Goal: Transaction & Acquisition: Purchase product/service

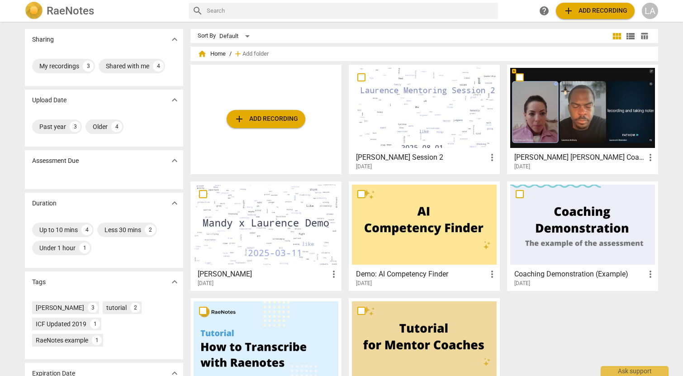
click at [274, 124] on button "add Add recording" at bounding box center [266, 119] width 79 height 18
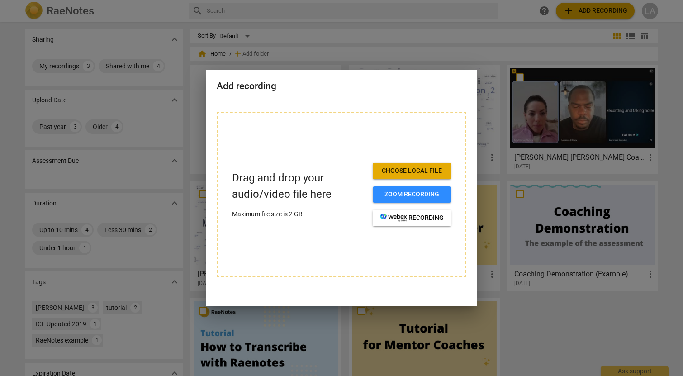
click at [409, 172] on span "Choose local file" at bounding box center [412, 170] width 64 height 9
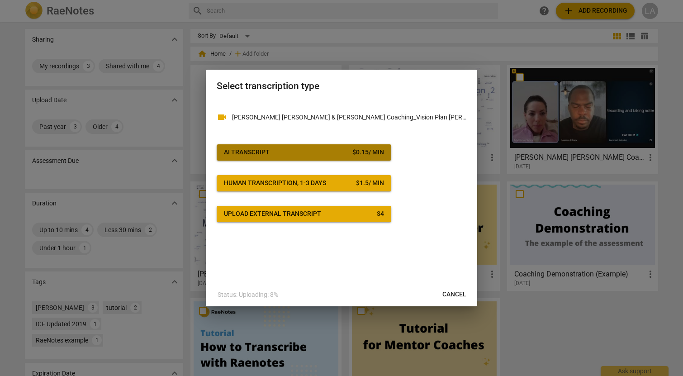
click at [278, 156] on span "AI Transcript $ 0.15 / min" at bounding box center [304, 152] width 160 height 9
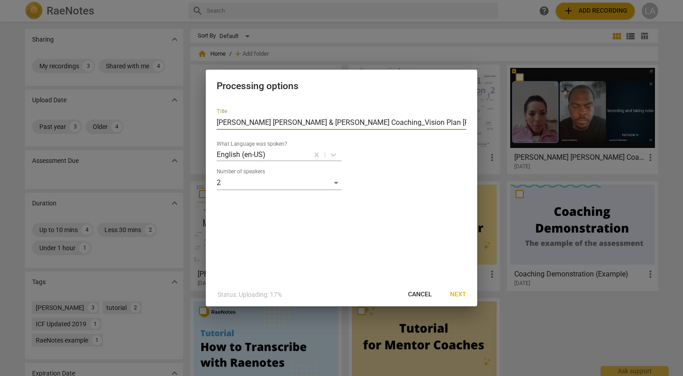
drag, startPoint x: 449, startPoint y: 121, endPoint x: 274, endPoint y: 123, distance: 175.1
click at [274, 123] on input "Laurence x Gina & Cynthia_ Coaching_Vision Plan Laurence - Sep 8 2025" at bounding box center [342, 122] width 250 height 14
type input "[PERSON_NAME] [PERSON_NAME]: Coaching Session 3"
click at [453, 293] on span "Next" at bounding box center [458, 294] width 16 height 9
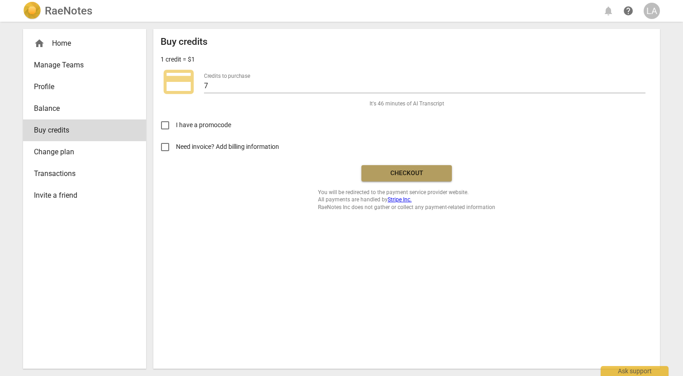
click at [408, 174] on span "Checkout" at bounding box center [407, 173] width 76 height 9
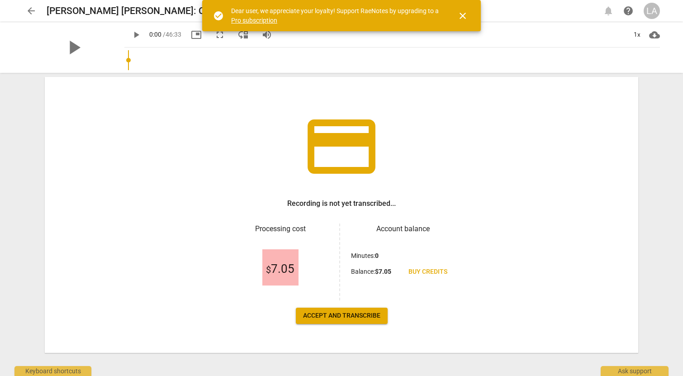
scroll to position [32, 0]
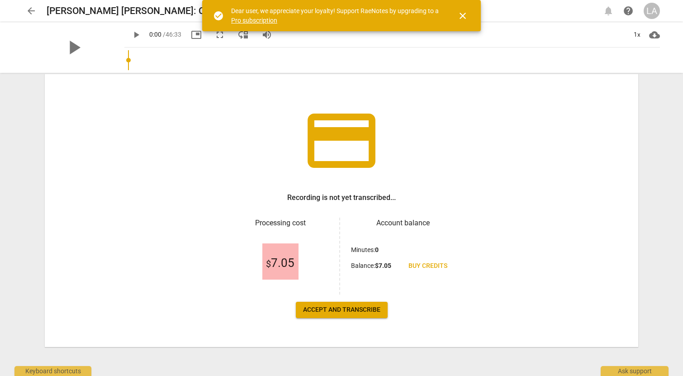
click at [360, 314] on span "Accept and transcribe" at bounding box center [341, 309] width 77 height 9
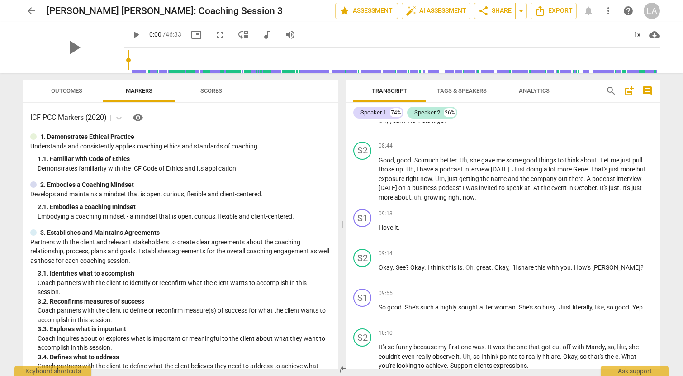
scroll to position [1512, 0]
